Goal: Navigation & Orientation: Go to known website

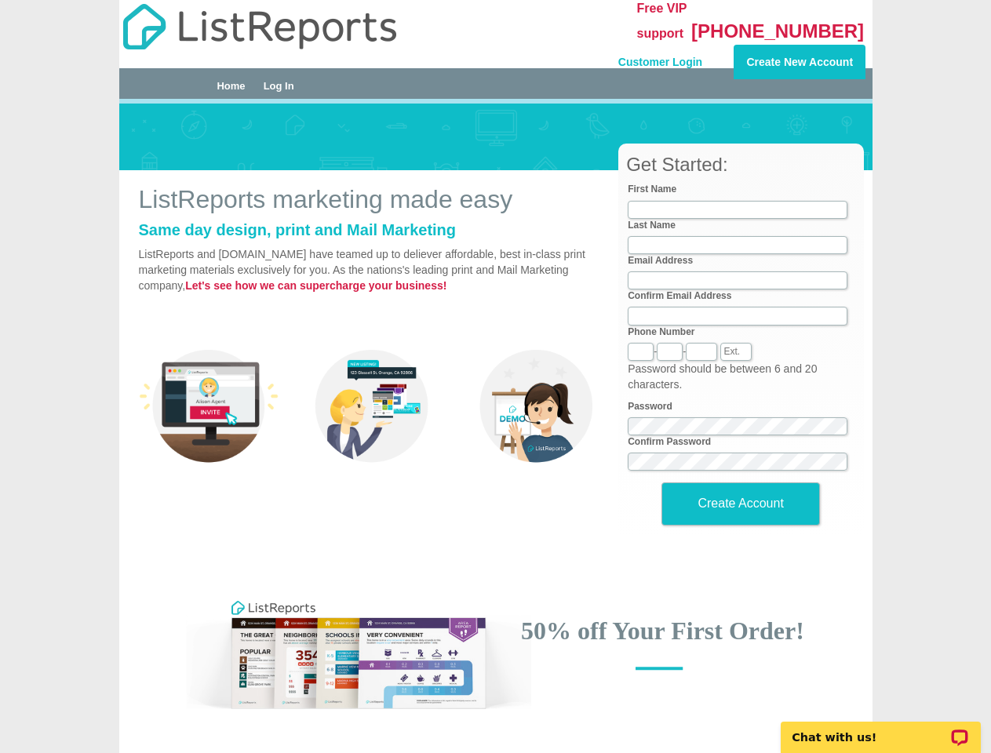
click at [638, 47] on div "Customer Login" at bounding box center [638, 57] width 132 height 25
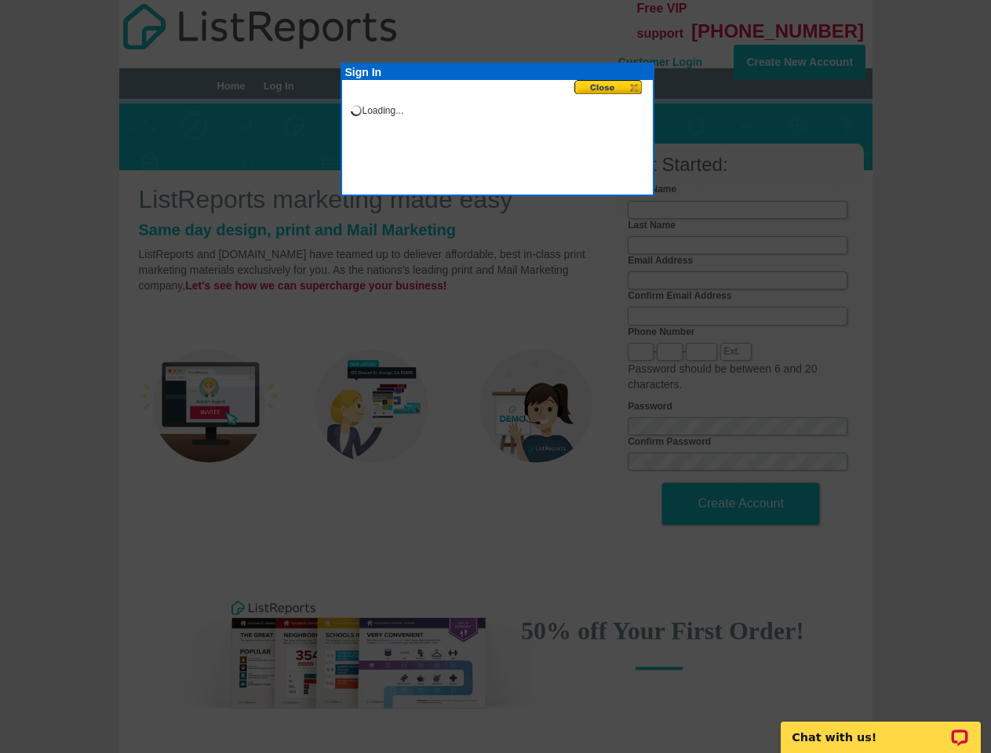
click at [800, 52] on div at bounding box center [495, 376] width 991 height 753
click at [286, 83] on div at bounding box center [495, 376] width 991 height 753
click at [209, 421] on div at bounding box center [495, 376] width 991 height 753
click at [372, 421] on div at bounding box center [495, 376] width 991 height 753
click at [536, 421] on div at bounding box center [495, 376] width 991 height 753
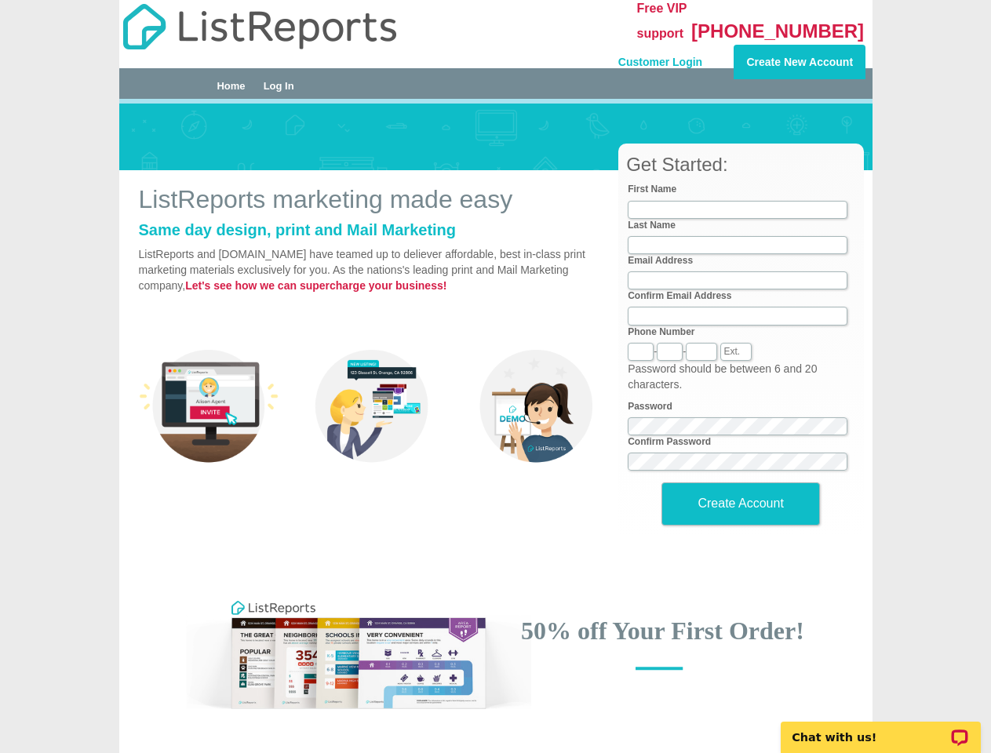
click at [638, 47] on div "Customer Login" at bounding box center [638, 57] width 132 height 25
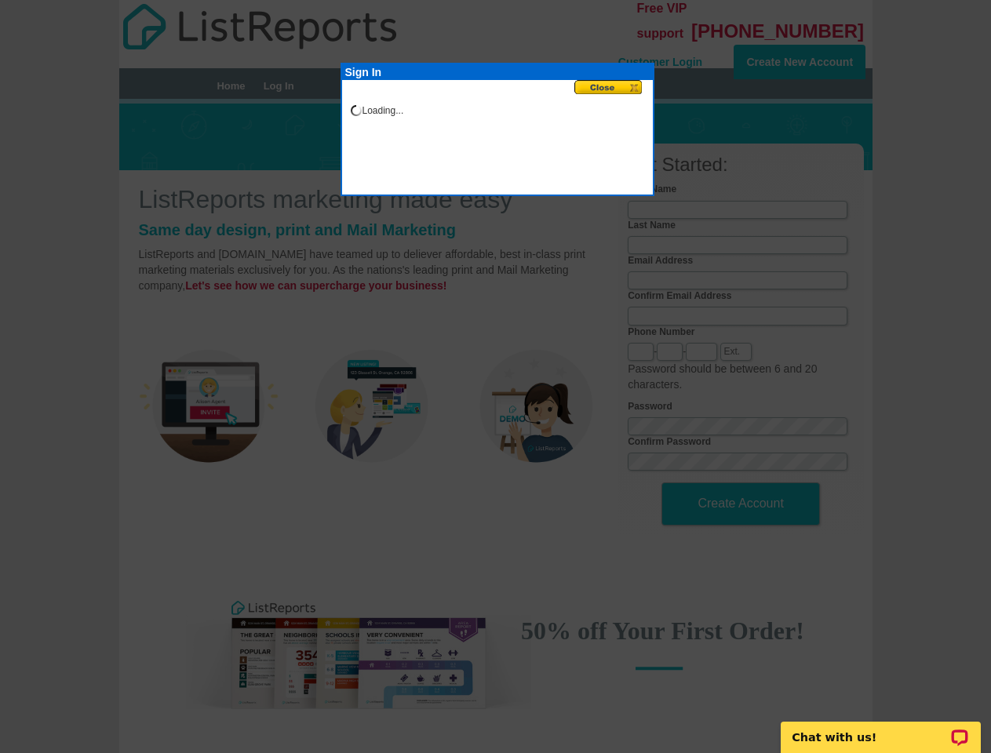
click at [800, 52] on div at bounding box center [495, 376] width 991 height 753
click at [286, 83] on div at bounding box center [495, 376] width 991 height 753
click at [209, 421] on div at bounding box center [495, 376] width 991 height 753
click at [372, 421] on div at bounding box center [495, 376] width 991 height 753
click at [536, 421] on div at bounding box center [495, 376] width 991 height 753
